Goal: Task Accomplishment & Management: Use online tool/utility

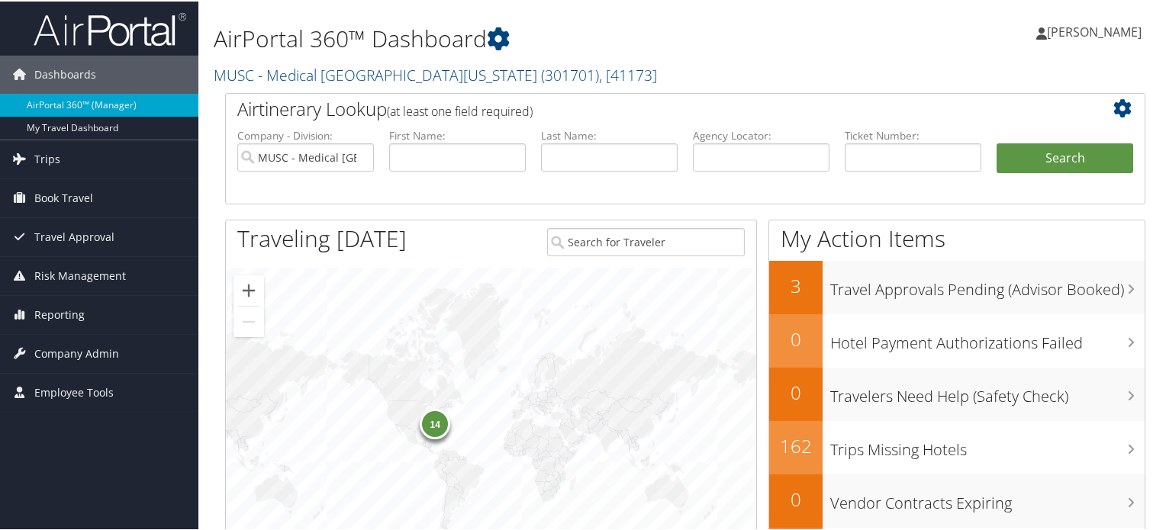
click at [410, 140] on label "First Name:" at bounding box center [457, 134] width 137 height 15
click at [410, 143] on input "text" at bounding box center [457, 156] width 137 height 28
type input "[PERSON_NAME]"
type input "barley"
click at [1047, 143] on button "Search" at bounding box center [1064, 157] width 137 height 31
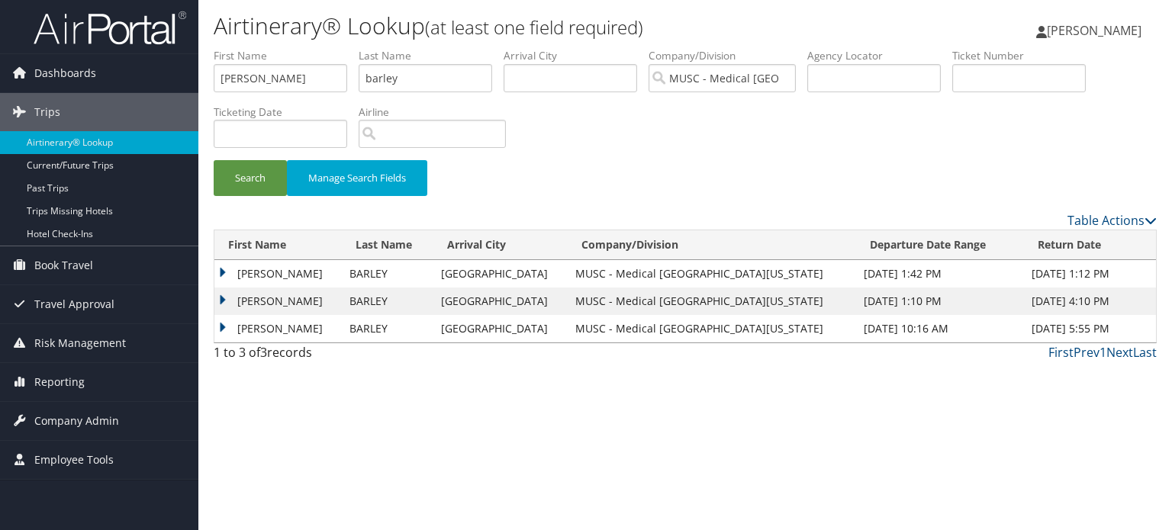
click at [223, 274] on td "JESSICA LAUREN" at bounding box center [277, 273] width 127 height 27
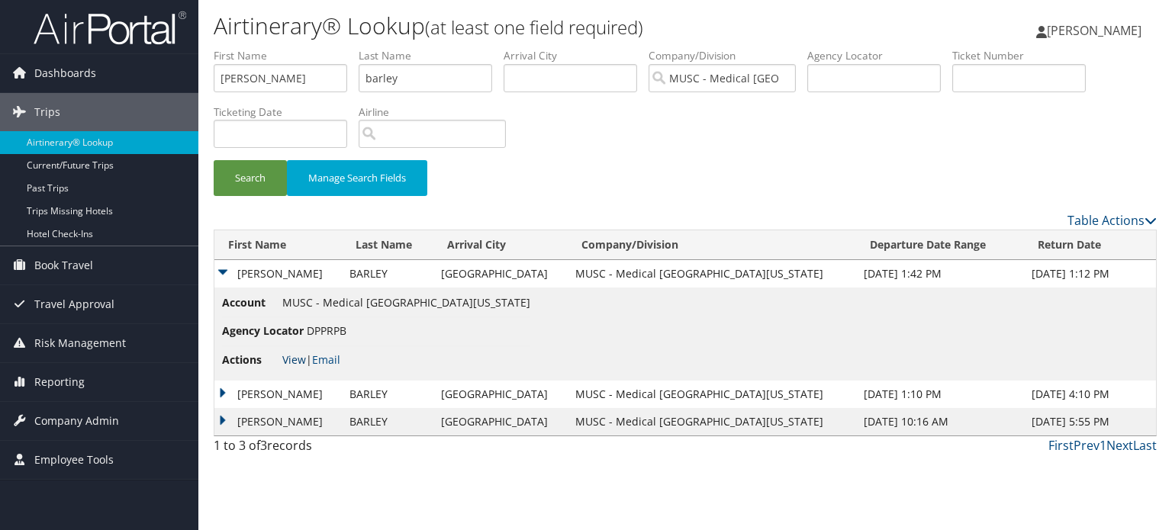
click at [291, 355] on link "View" at bounding box center [294, 359] width 24 height 14
click at [259, 411] on td "JESSICA LAUREN" at bounding box center [277, 421] width 127 height 27
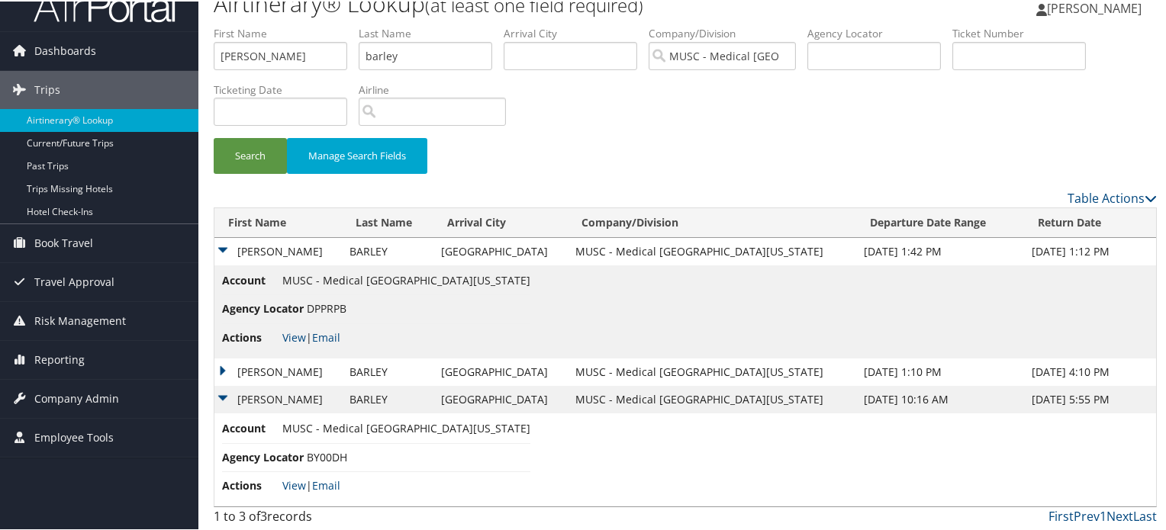
scroll to position [23, 0]
click at [220, 395] on td "JESSICA LAUREN" at bounding box center [277, 398] width 127 height 27
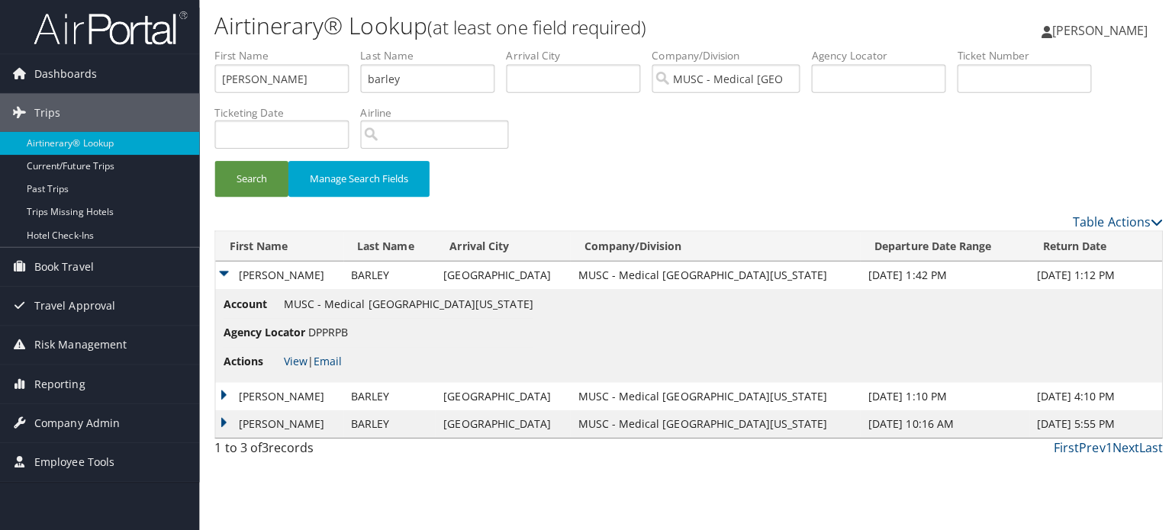
scroll to position [0, 0]
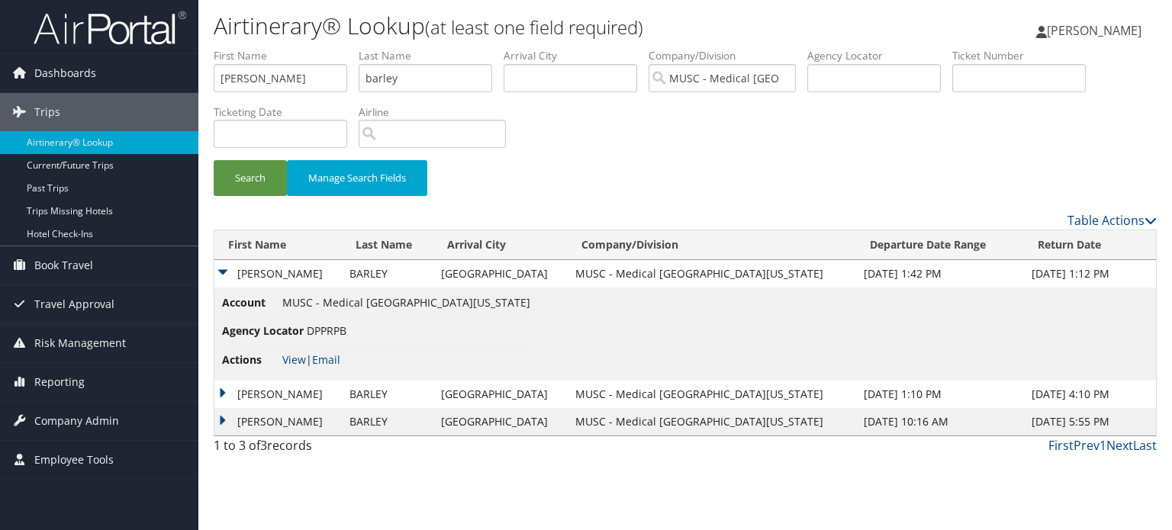
click at [223, 387] on td "JESSICA LAUREN" at bounding box center [277, 394] width 127 height 27
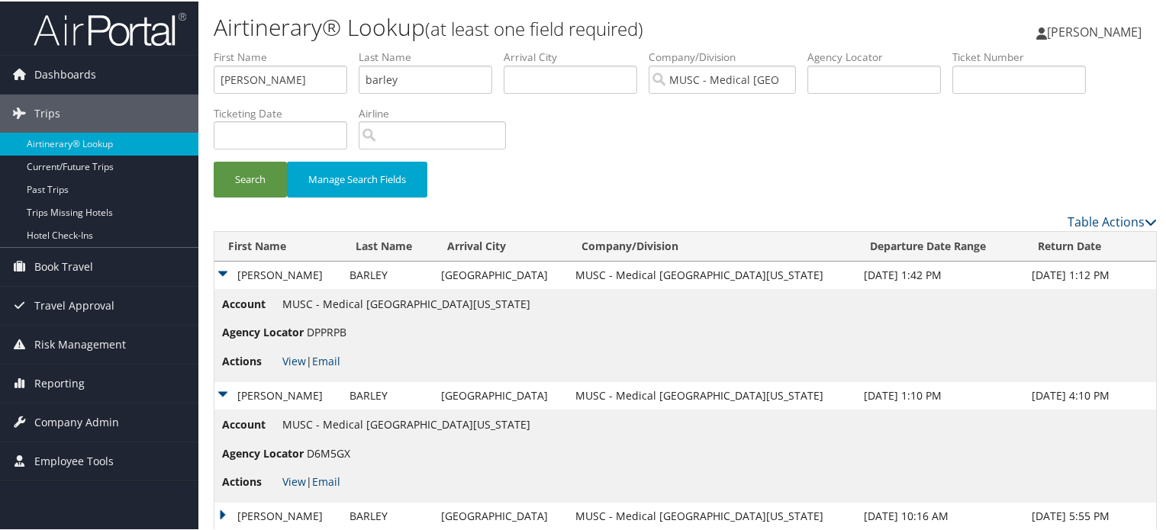
click at [223, 387] on td "JESSICA LAUREN" at bounding box center [277, 394] width 127 height 27
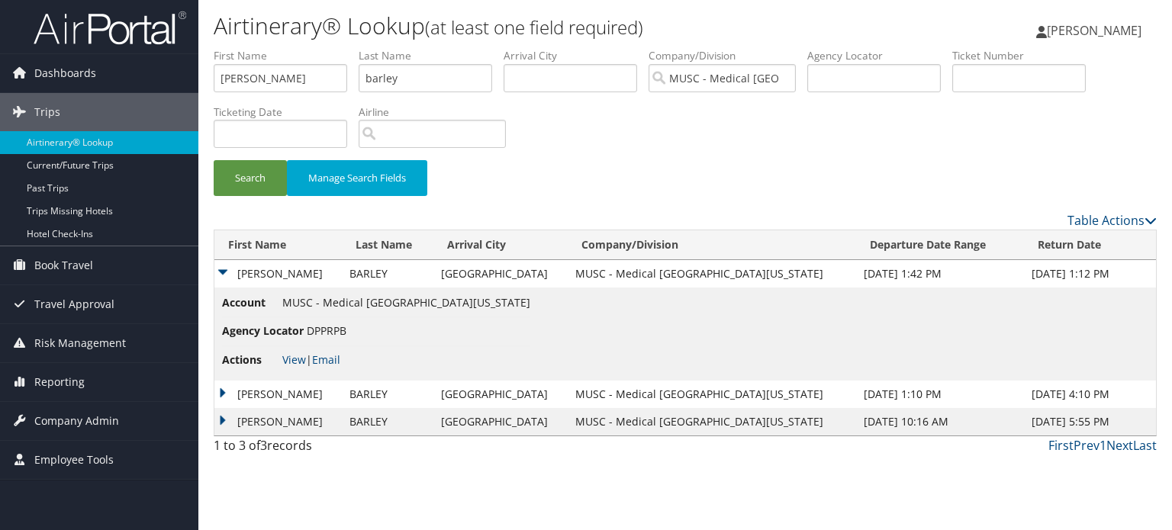
click at [225, 272] on td "JESSICA LAUREN" at bounding box center [277, 273] width 127 height 27
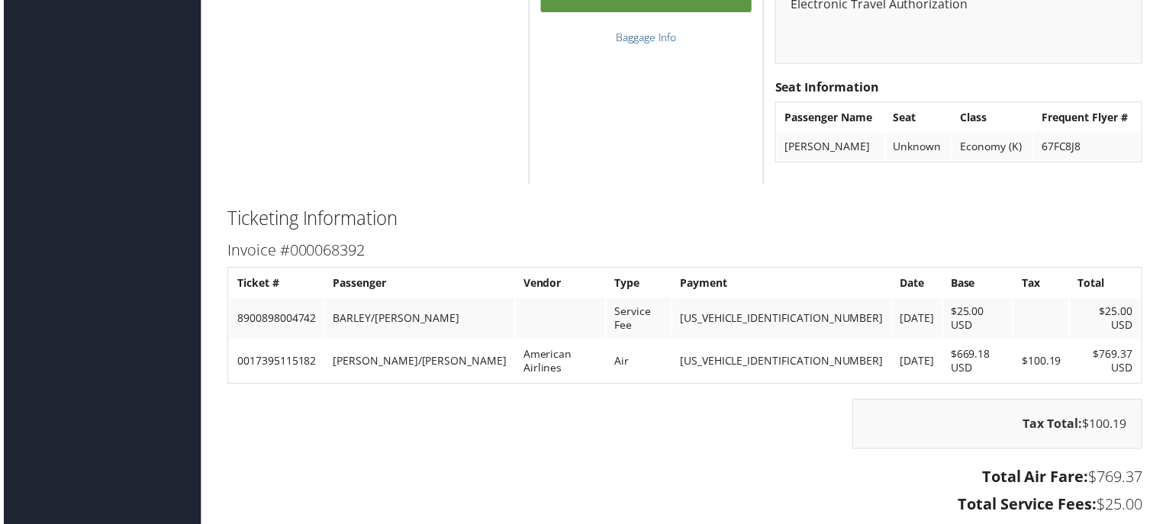
scroll to position [2639, 0]
click at [420, 291] on th "Passenger" at bounding box center [418, 284] width 190 height 27
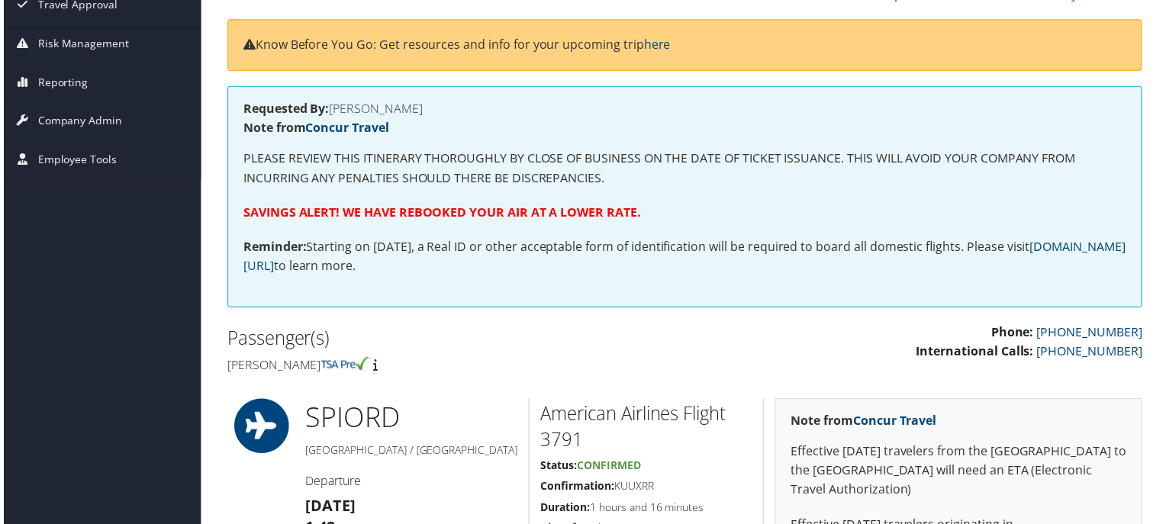
scroll to position [0, 0]
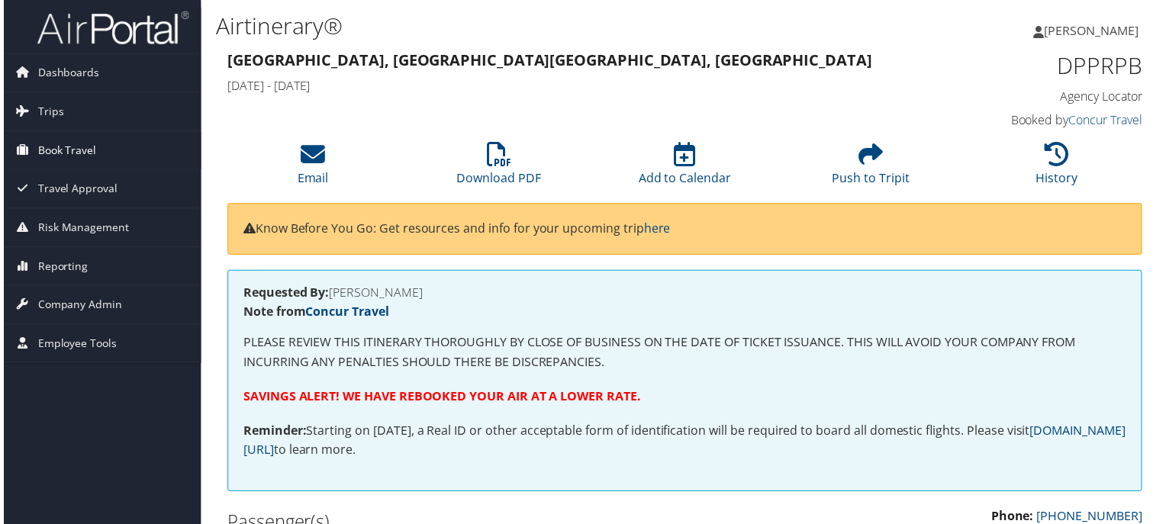
click at [81, 153] on span "Book Travel" at bounding box center [63, 151] width 59 height 38
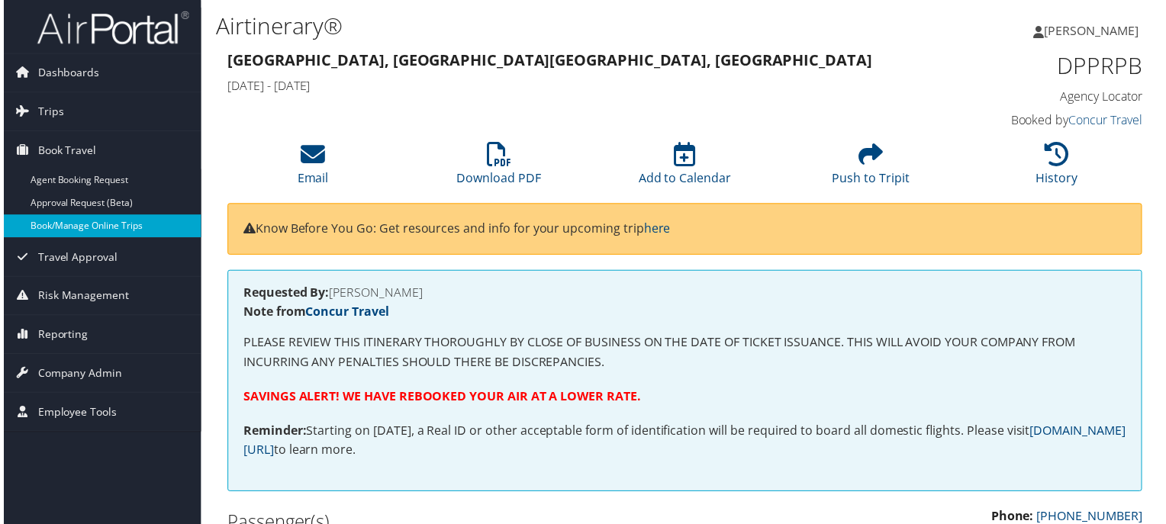
click at [88, 219] on link "Book/Manage Online Trips" at bounding box center [99, 227] width 198 height 23
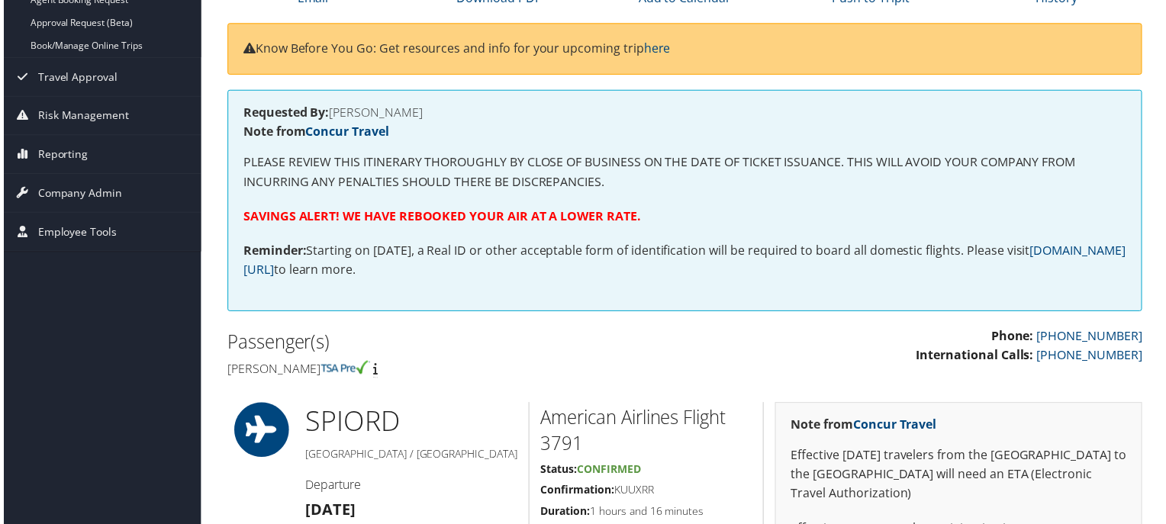
scroll to position [182, 0]
drag, startPoint x: 413, startPoint y: 180, endPoint x: 508, endPoint y: 187, distance: 95.6
click at [508, 187] on p "PLEASE REVIEW THIS ITINERARY THOROUGHLY BY CLOSE OF BUSINESS ON THE DATE OF TIC…" at bounding box center [685, 172] width 888 height 39
drag, startPoint x: 421, startPoint y: 210, endPoint x: 552, endPoint y: 222, distance: 131.8
click at [552, 222] on strong "SAVINGS ALERT! WE HAVE REBOOKED YOUR AIR AT A LOWER RATE." at bounding box center [441, 215] width 400 height 17
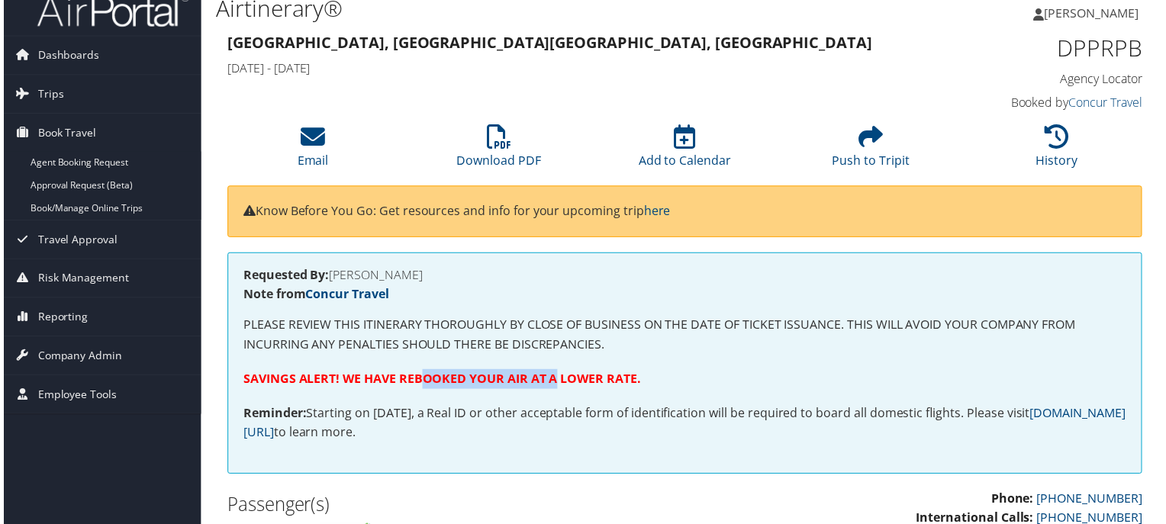
scroll to position [0, 0]
